Goal: Find contact information

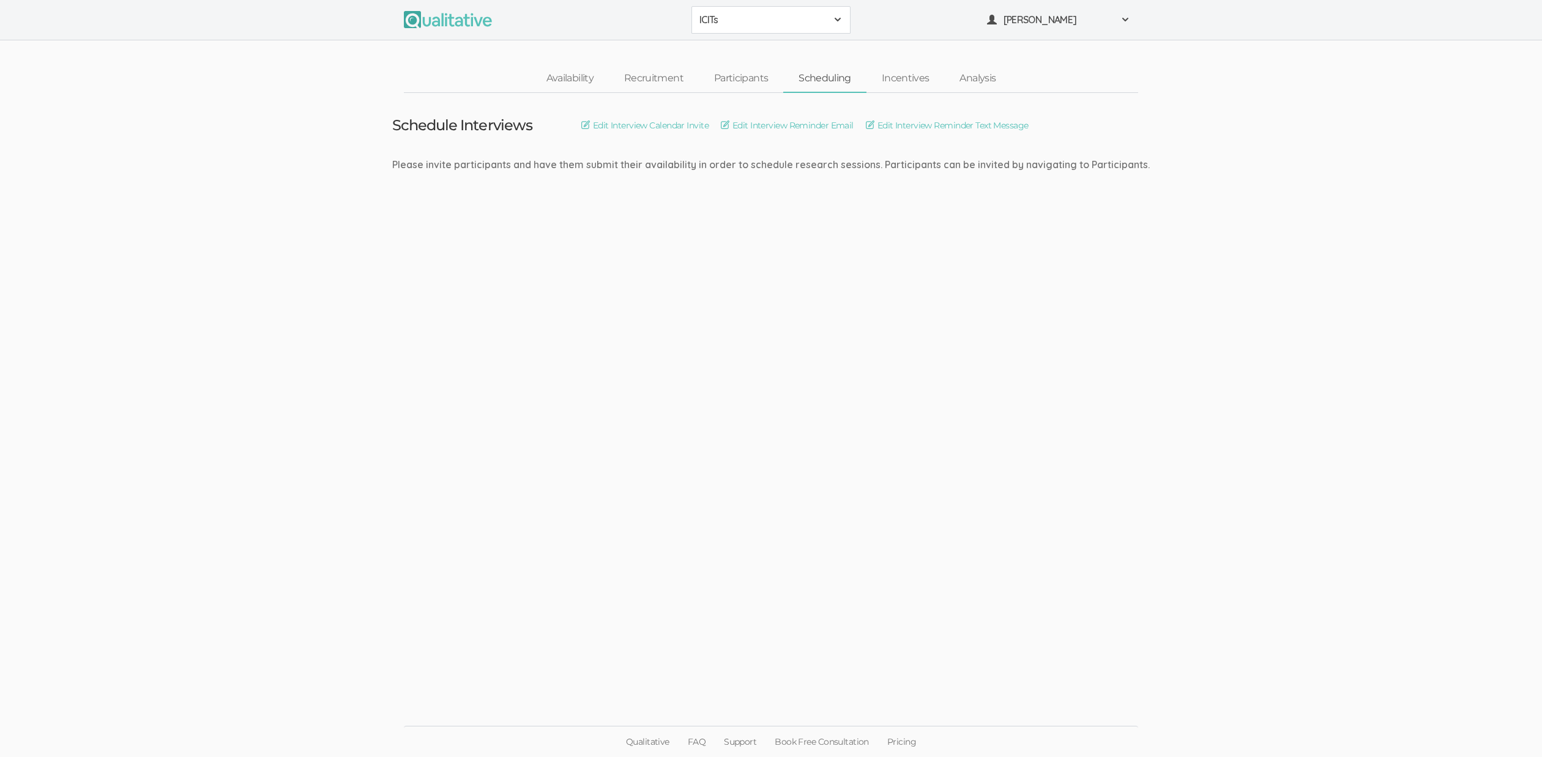
click at [796, 485] on ui-view "Schedule Interviews Edit Interview Calendar Invite Edit Interview Reminder Emai…" at bounding box center [771, 379] width 1542 height 572
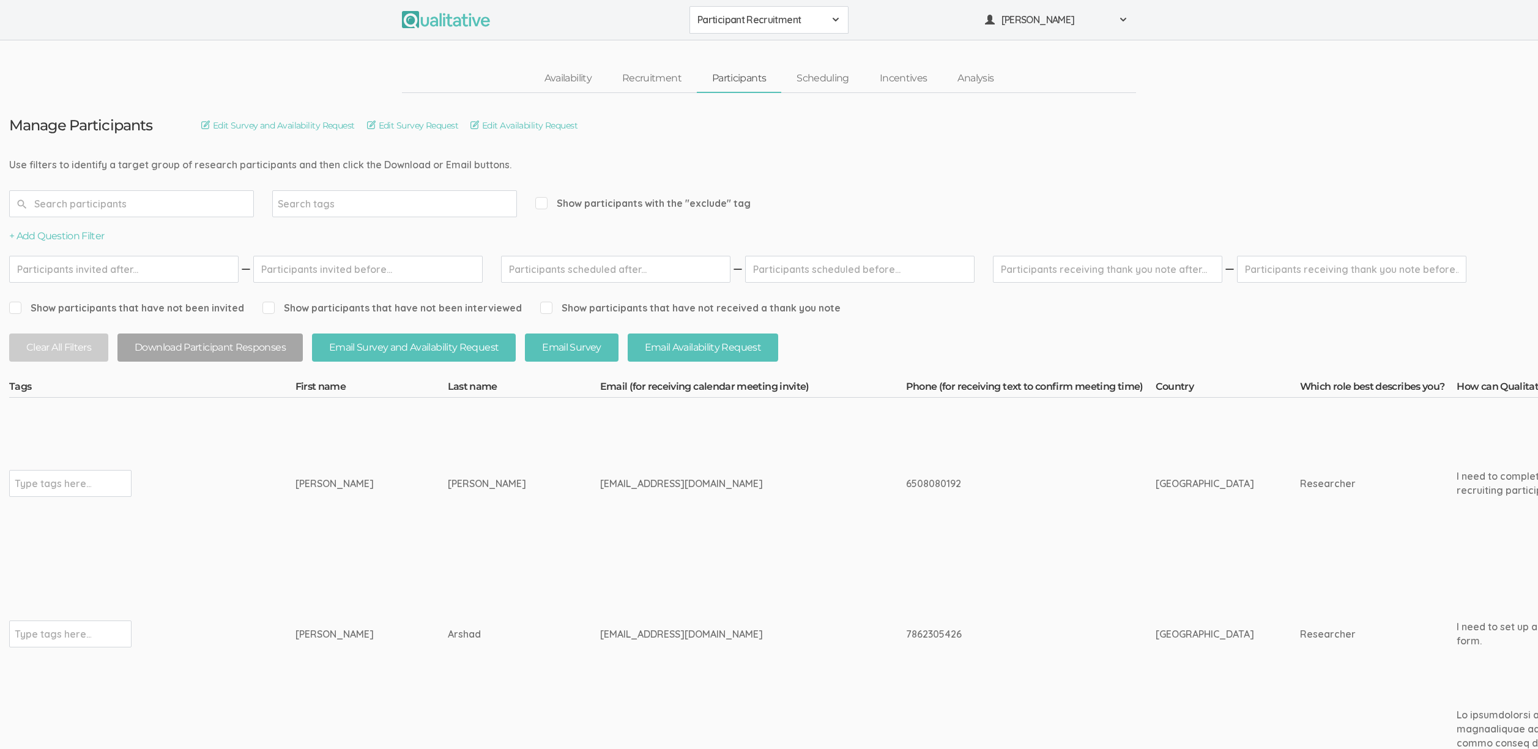
drag, startPoint x: 0, startPoint y: 0, endPoint x: 434, endPoint y: 617, distance: 754.4
click at [448, 615] on td "Arshad" at bounding box center [524, 634] width 152 height 130
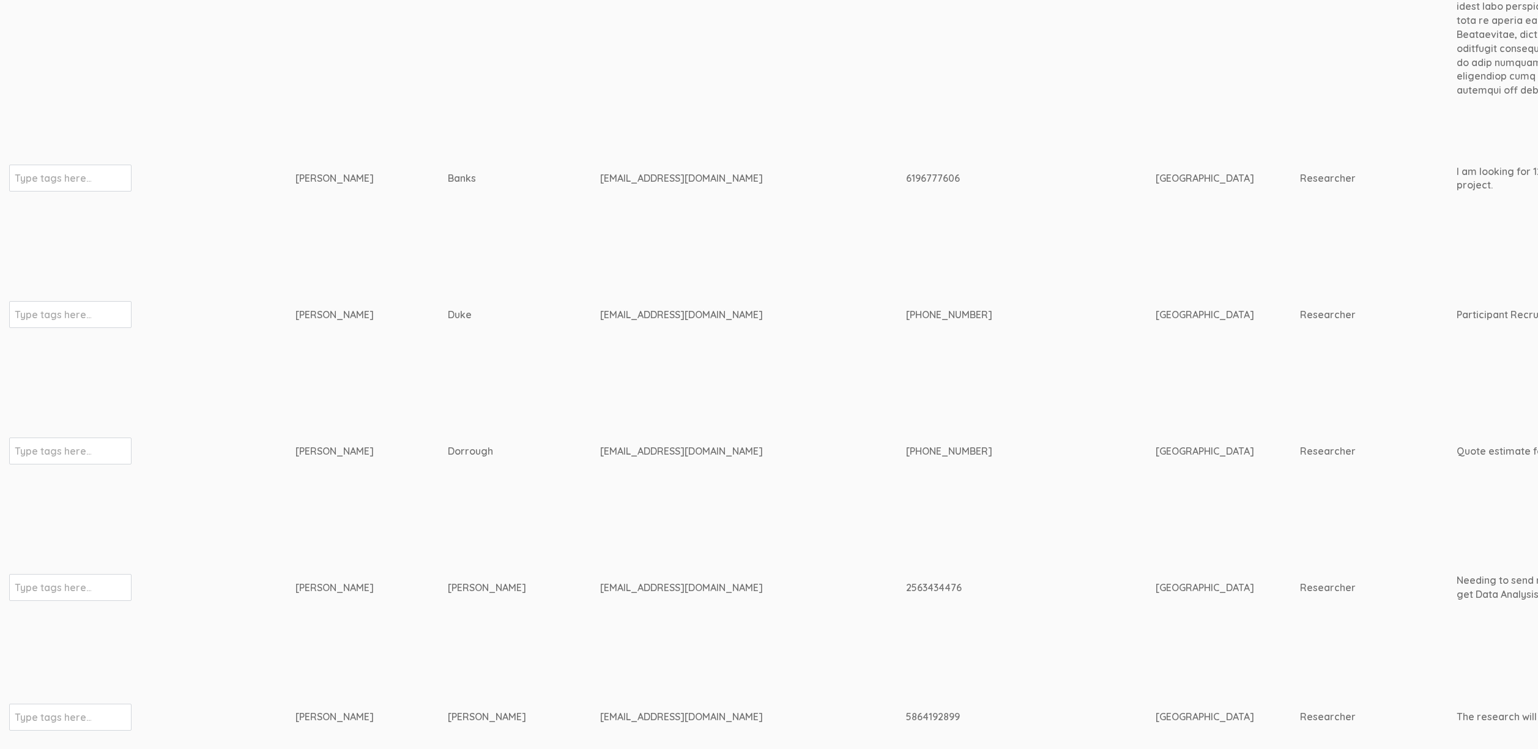
scroll to position [1211, 0]
click at [600, 308] on div "cvduke01@indianatech.net" at bounding box center [730, 315] width 260 height 14
copy tr "cvduke01@indianatech.net"
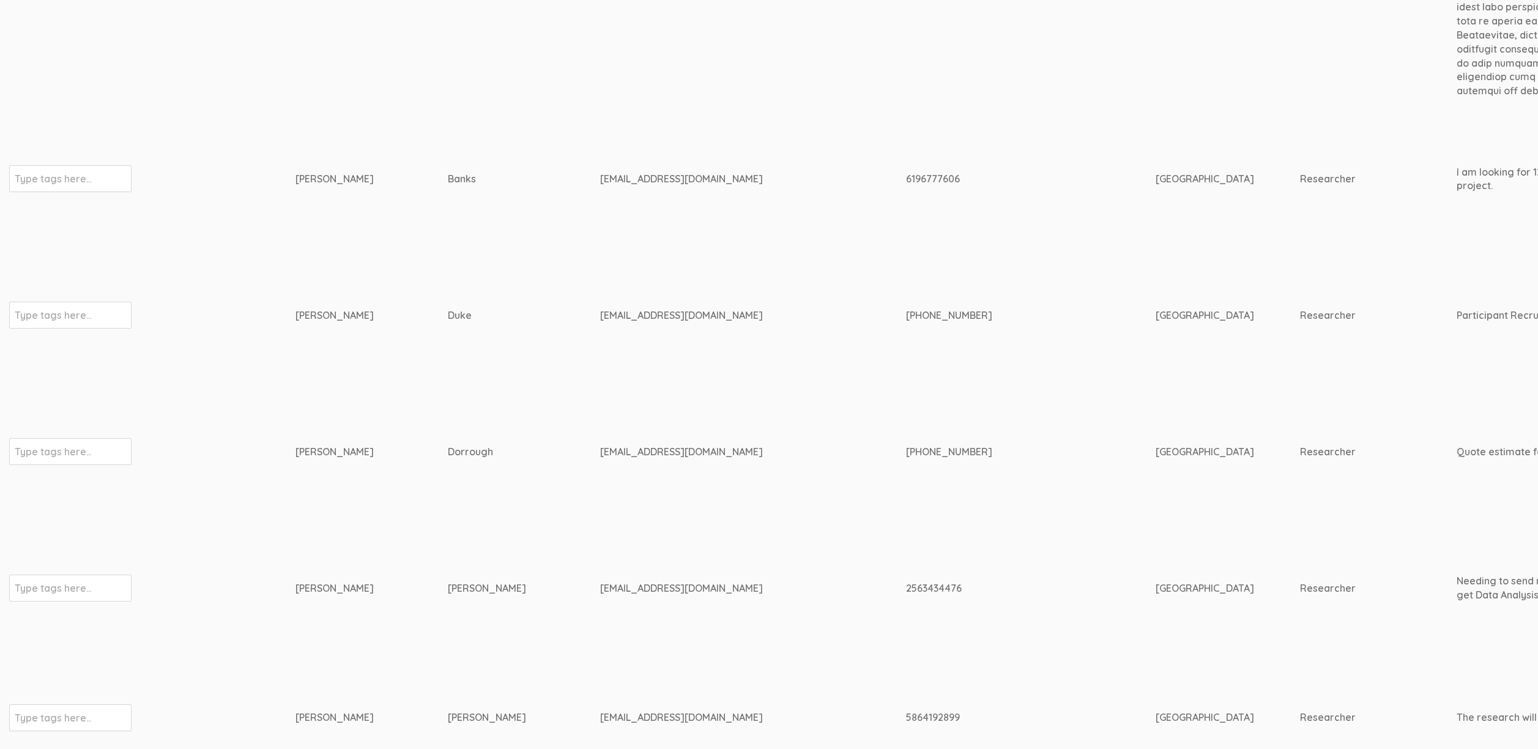
click at [464, 251] on td "Duke" at bounding box center [524, 316] width 152 height 130
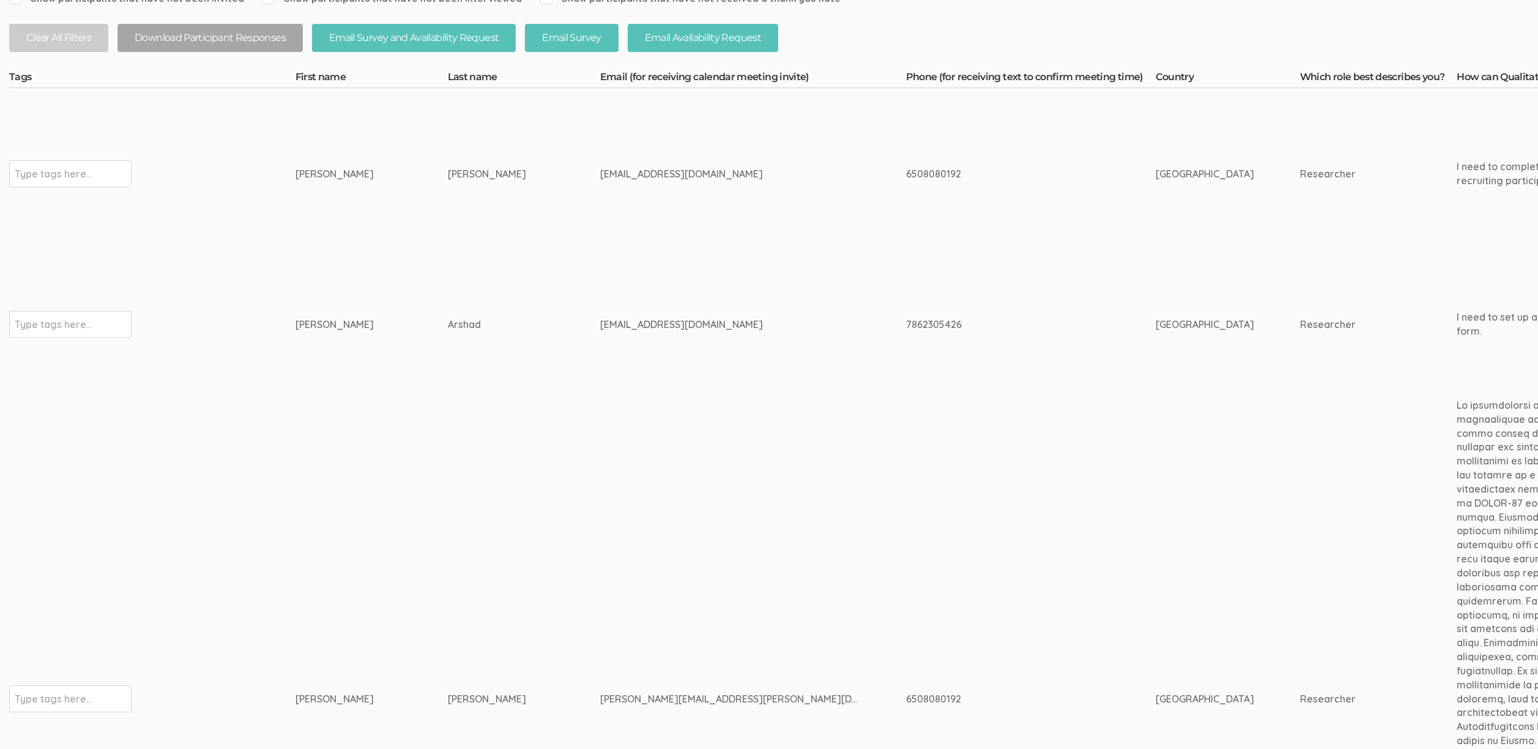
scroll to position [0, 0]
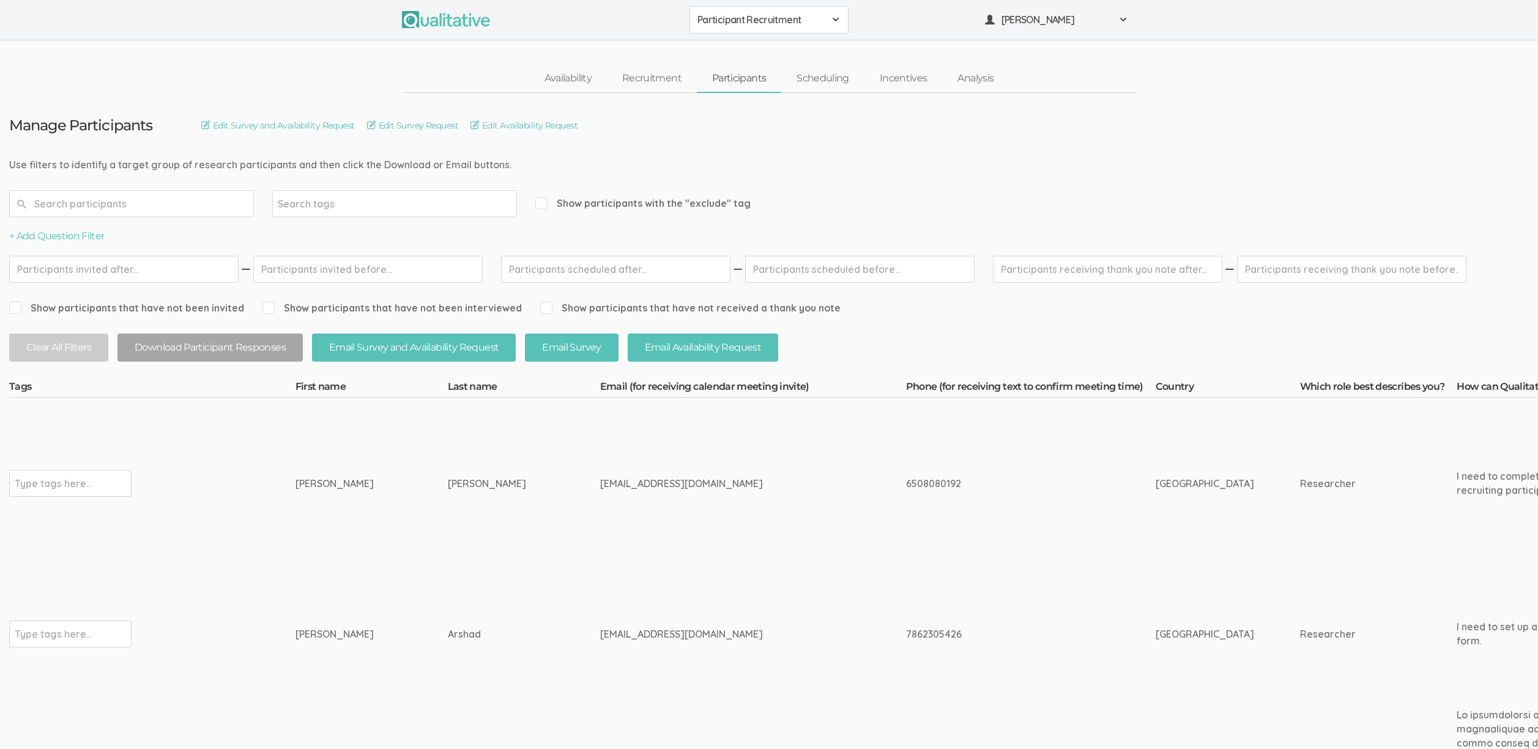
click at [600, 484] on div "ericahstarks@gmail.com" at bounding box center [730, 484] width 260 height 14
copy tr "ericahstarks@gmail.com"
click at [600, 499] on td "ericahstarks@gmail.com" at bounding box center [753, 484] width 306 height 172
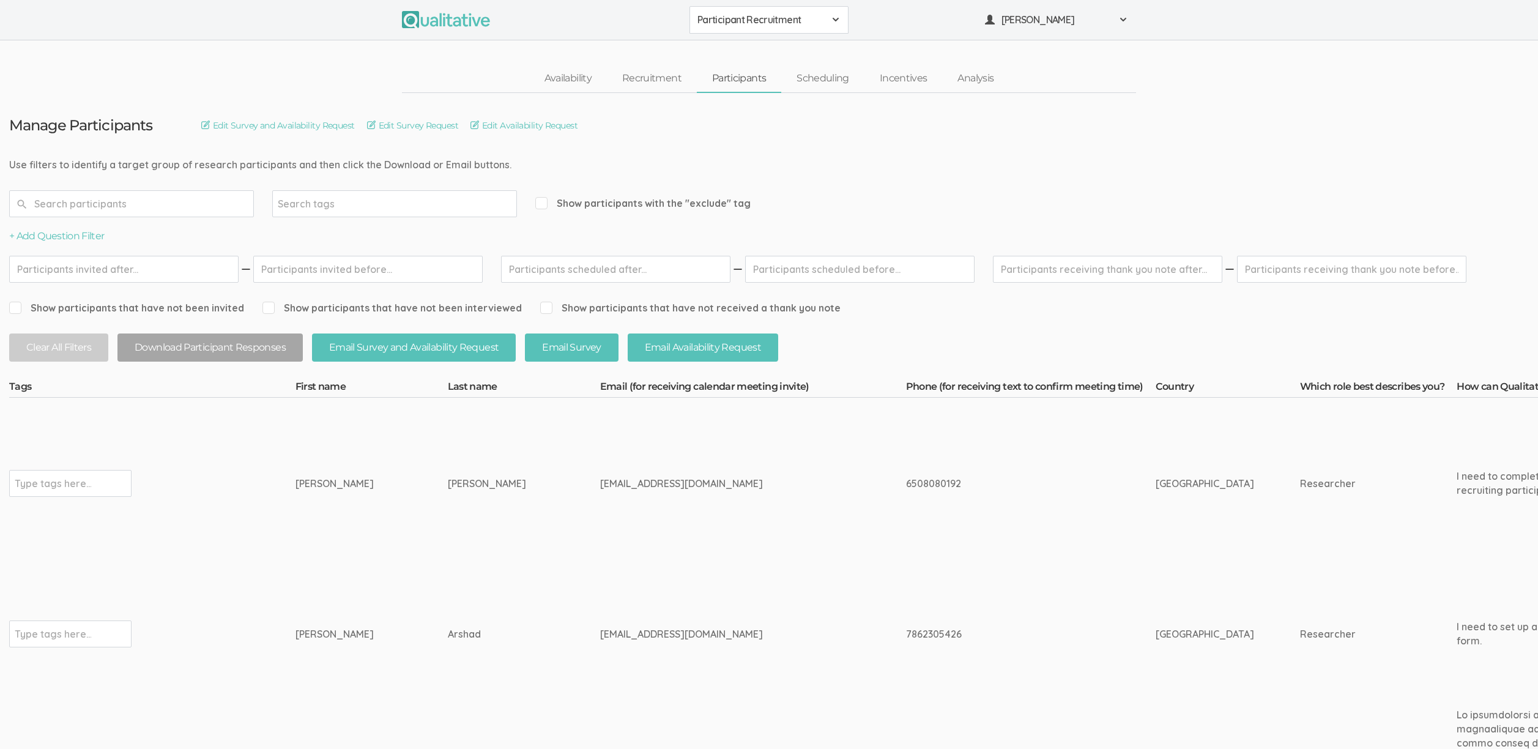
click at [600, 499] on td "ericahstarks@gmail.com" at bounding box center [753, 484] width 306 height 172
click at [600, 480] on div "ericahstarks@gmail.com" at bounding box center [730, 484] width 260 height 14
click at [600, 481] on div "ericahstarks@gmail.com" at bounding box center [730, 484] width 260 height 14
copy tr "ericahstarks@gmail.com"
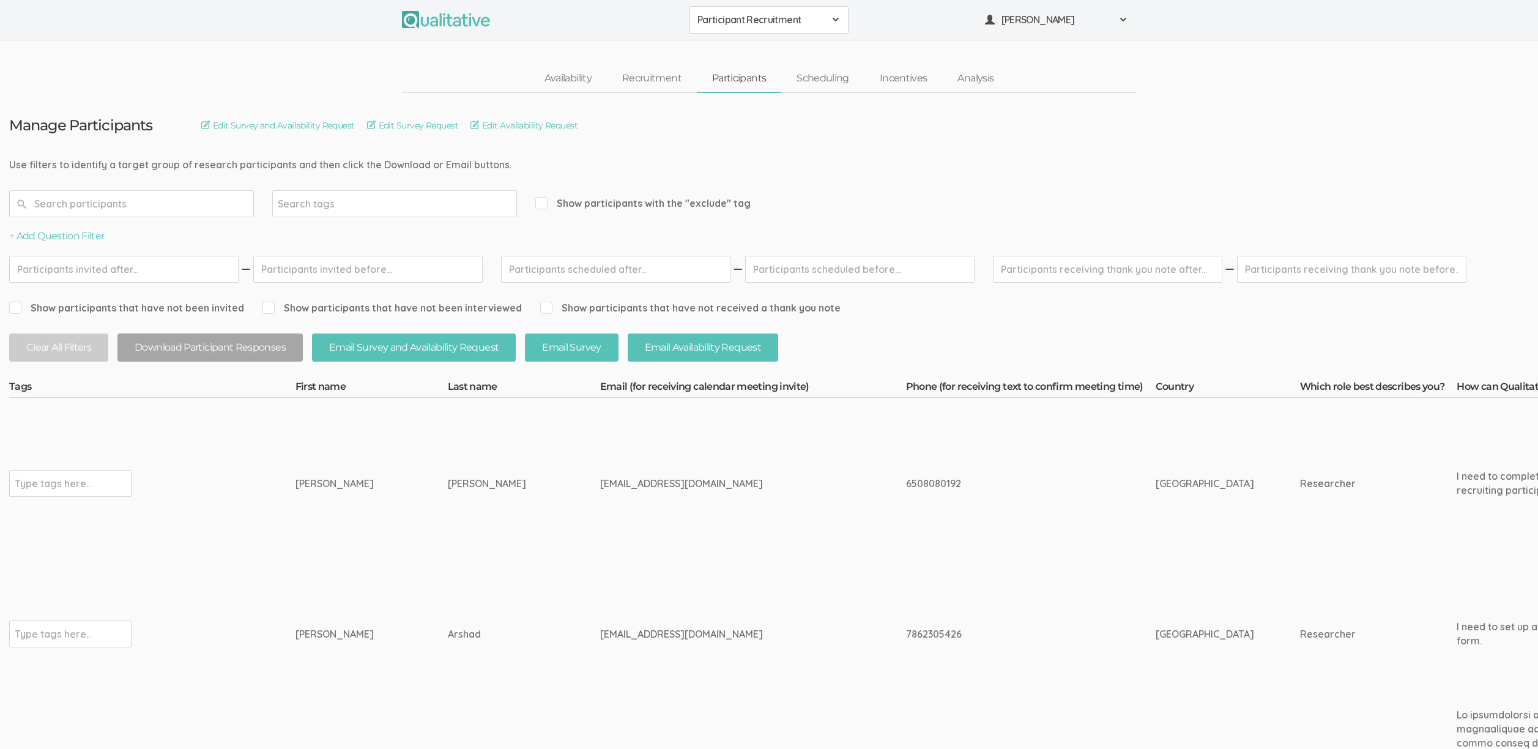
click at [607, 489] on td "ericahstarks@gmail.com" at bounding box center [753, 484] width 306 height 172
click at [387, 507] on td "Erica" at bounding box center [371, 484] width 152 height 172
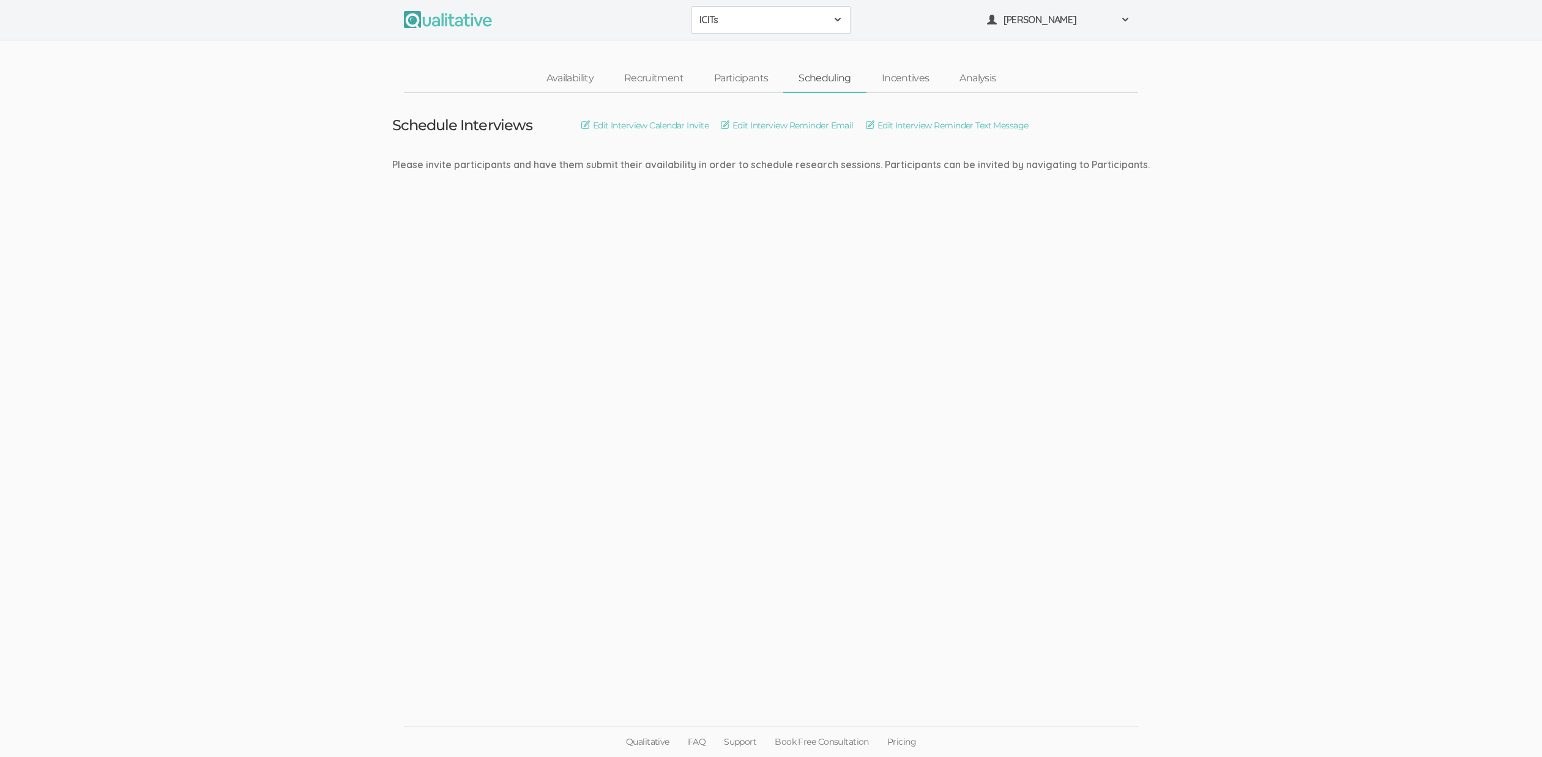
click at [585, 574] on ui-view "Schedule Interviews Edit Interview Calendar Invite Edit Interview Reminder Emai…" at bounding box center [771, 379] width 1542 height 572
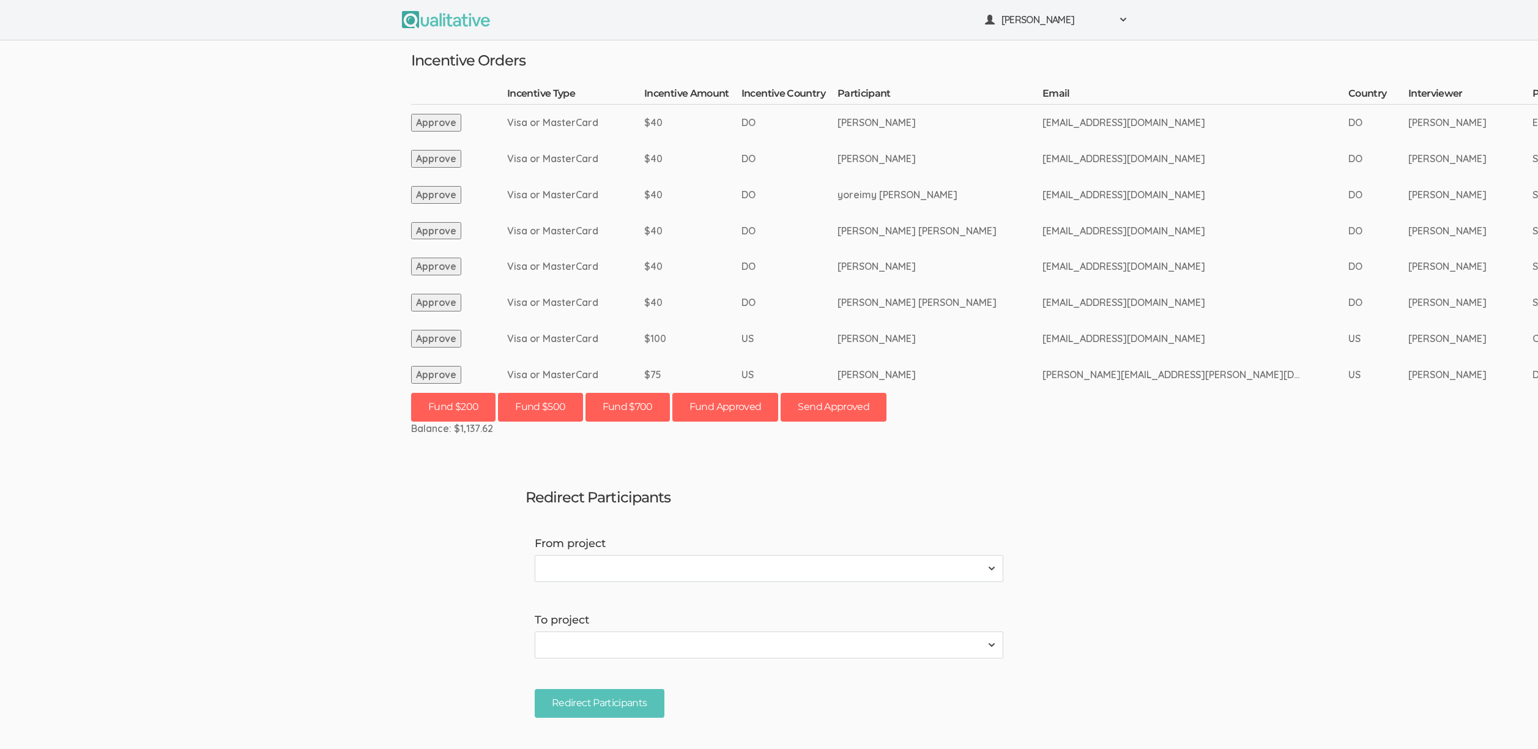
click at [833, 236] on td "DO" at bounding box center [789, 231] width 96 height 36
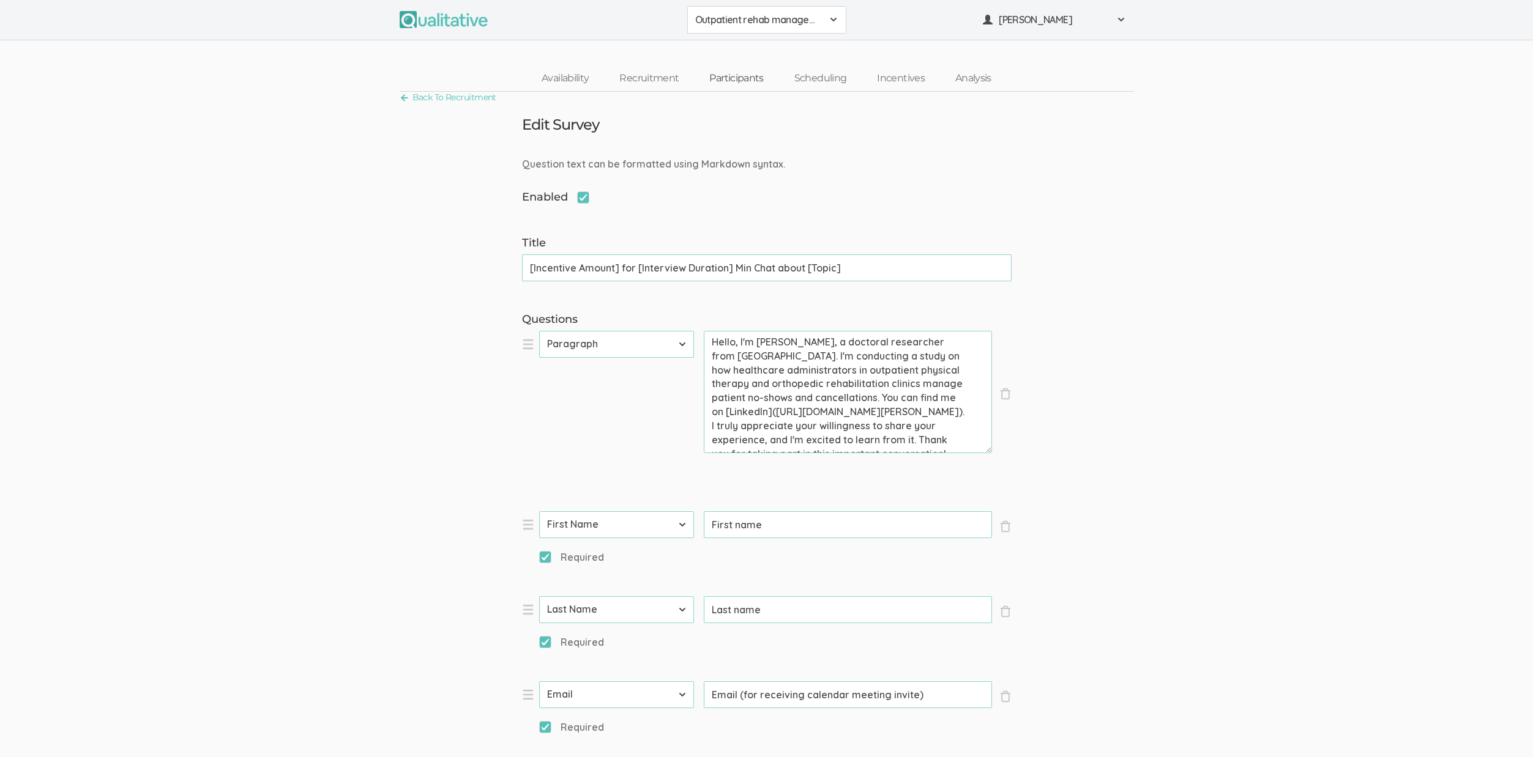
click at [694, 86] on link "Participants" at bounding box center [736, 78] width 84 height 26
click at [734, 80] on link "Participants" at bounding box center [736, 78] width 84 height 26
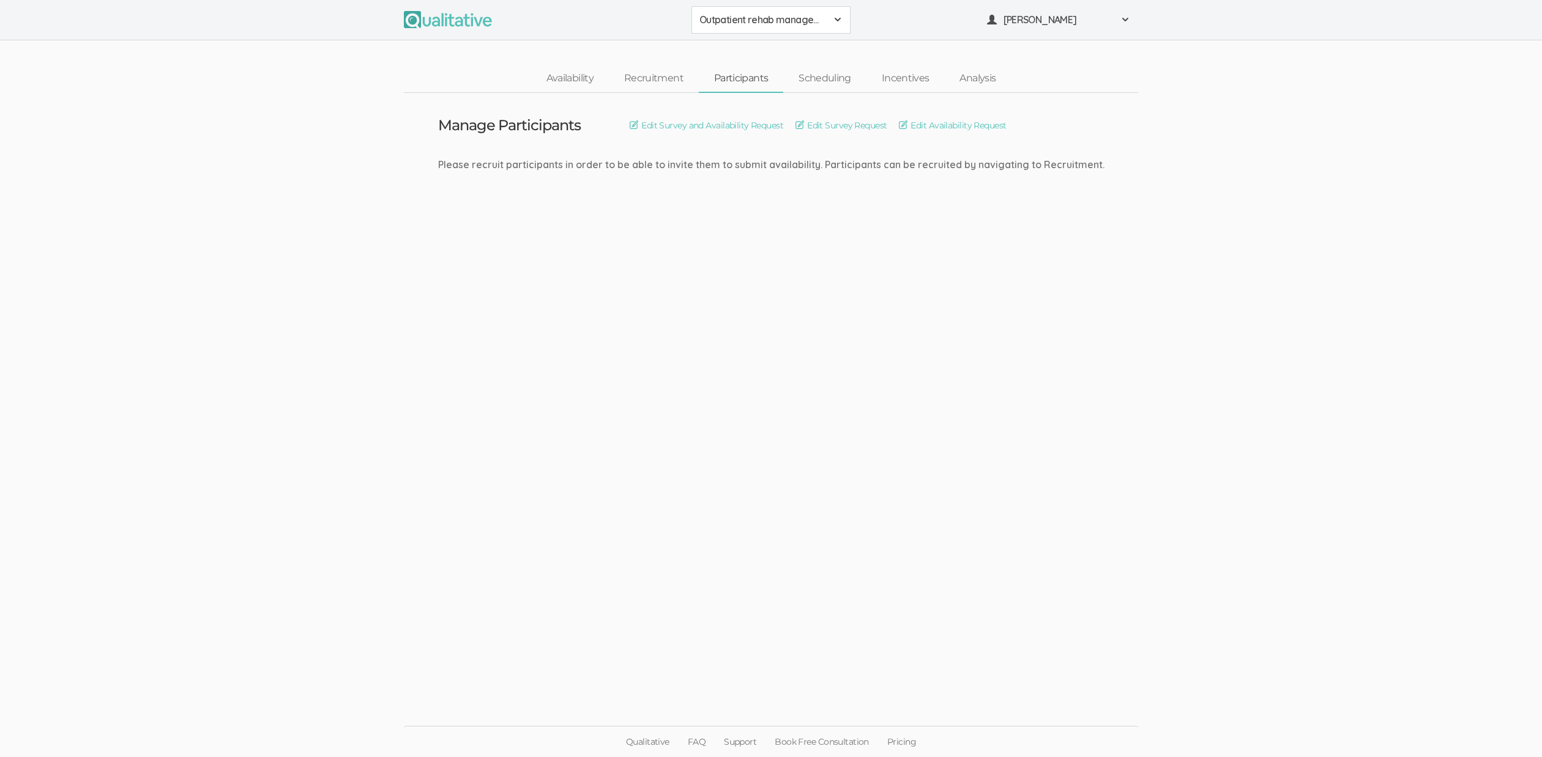
click at [1021, 366] on ui-view "Manage Participants Edit Survey and Availability Request Edit Survey Request Ed…" at bounding box center [771, 379] width 1542 height 572
